Goal: Information Seeking & Learning: Learn about a topic

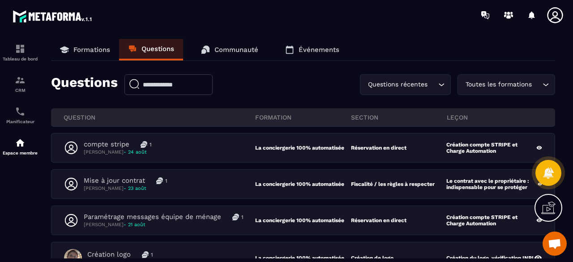
click at [98, 54] on link "Formations" at bounding box center [85, 49] width 68 height 21
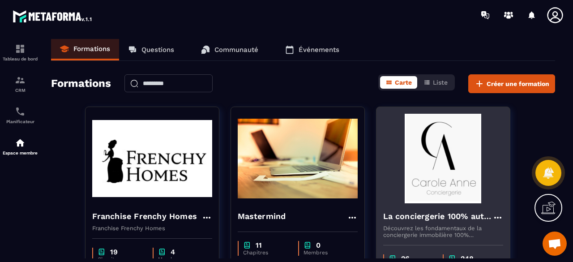
click at [485, 166] on img at bounding box center [443, 158] width 120 height 89
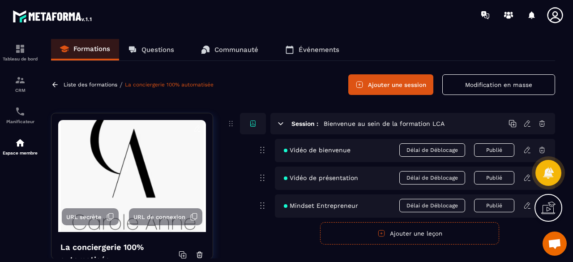
click at [166, 48] on p "Questions" at bounding box center [157, 50] width 33 height 8
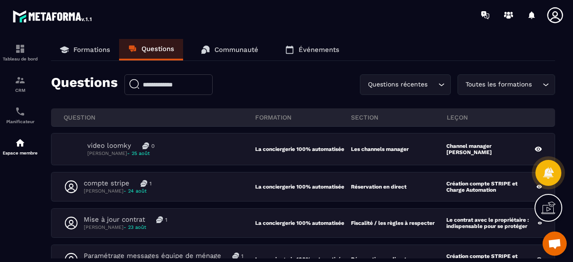
scroll to position [45, 0]
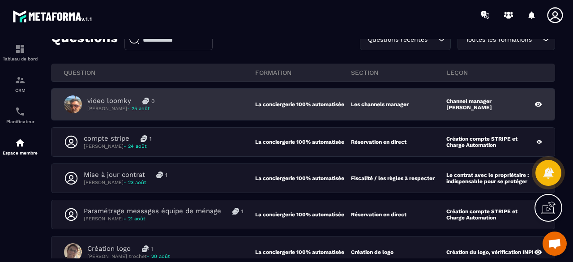
click at [202, 110] on div "video loomky 0 [PERSON_NAME] - [DATE]" at bounding box center [159, 104] width 191 height 18
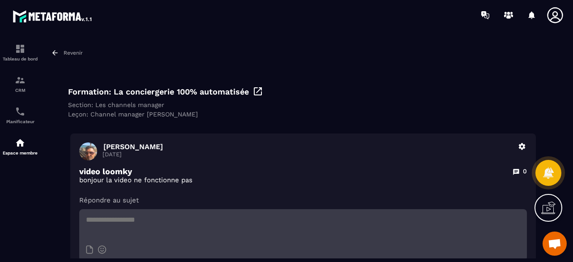
scroll to position [45, 0]
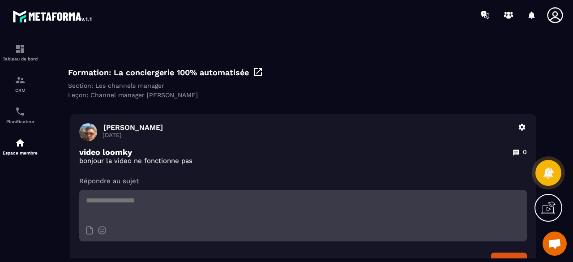
click at [255, 72] on icon at bounding box center [257, 72] width 11 height 11
